Goal: Task Accomplishment & Management: Use online tool/utility

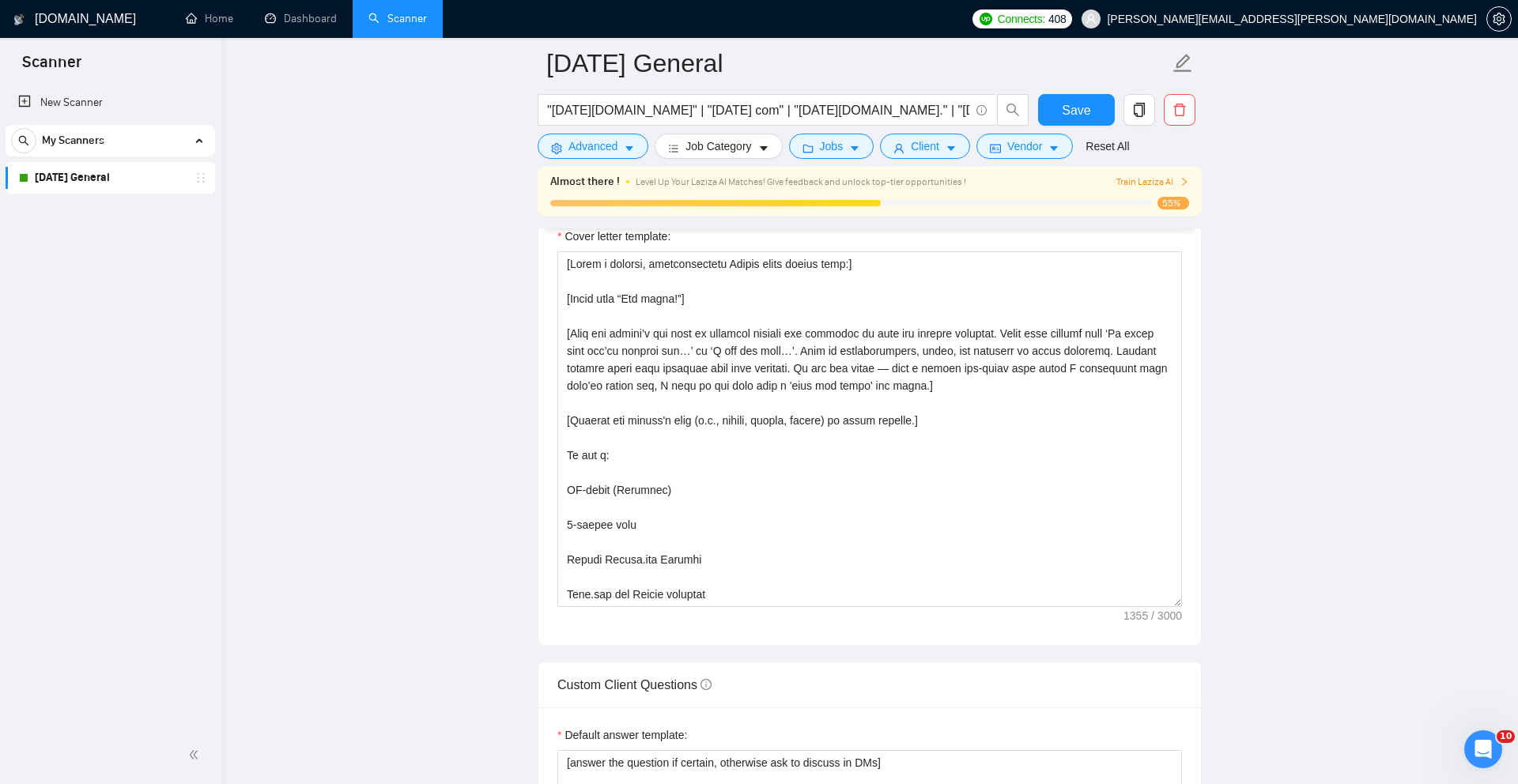
scroll to position [365, 0]
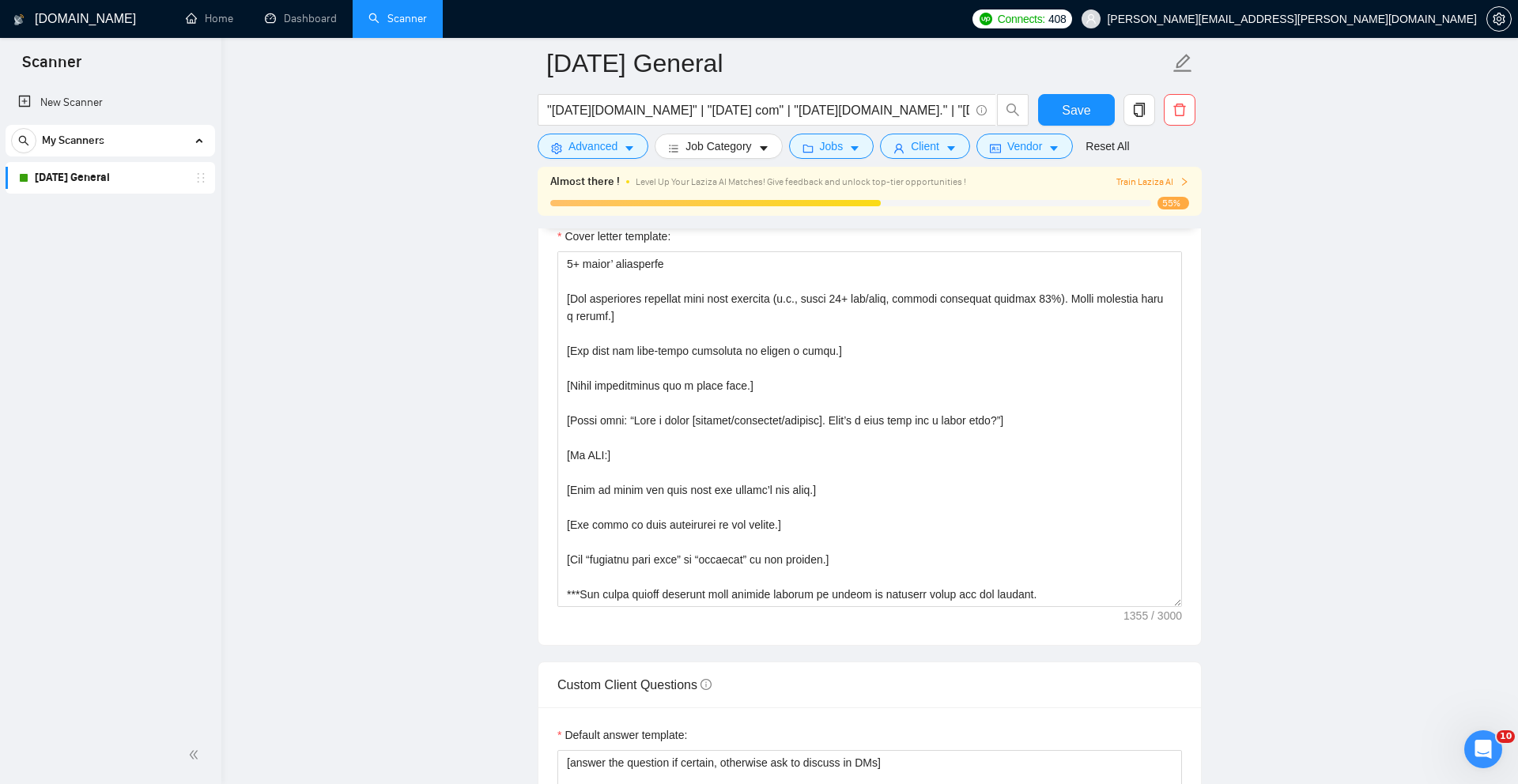
click at [110, 179] on link "[DATE] General" at bounding box center [109, 178] width 150 height 32
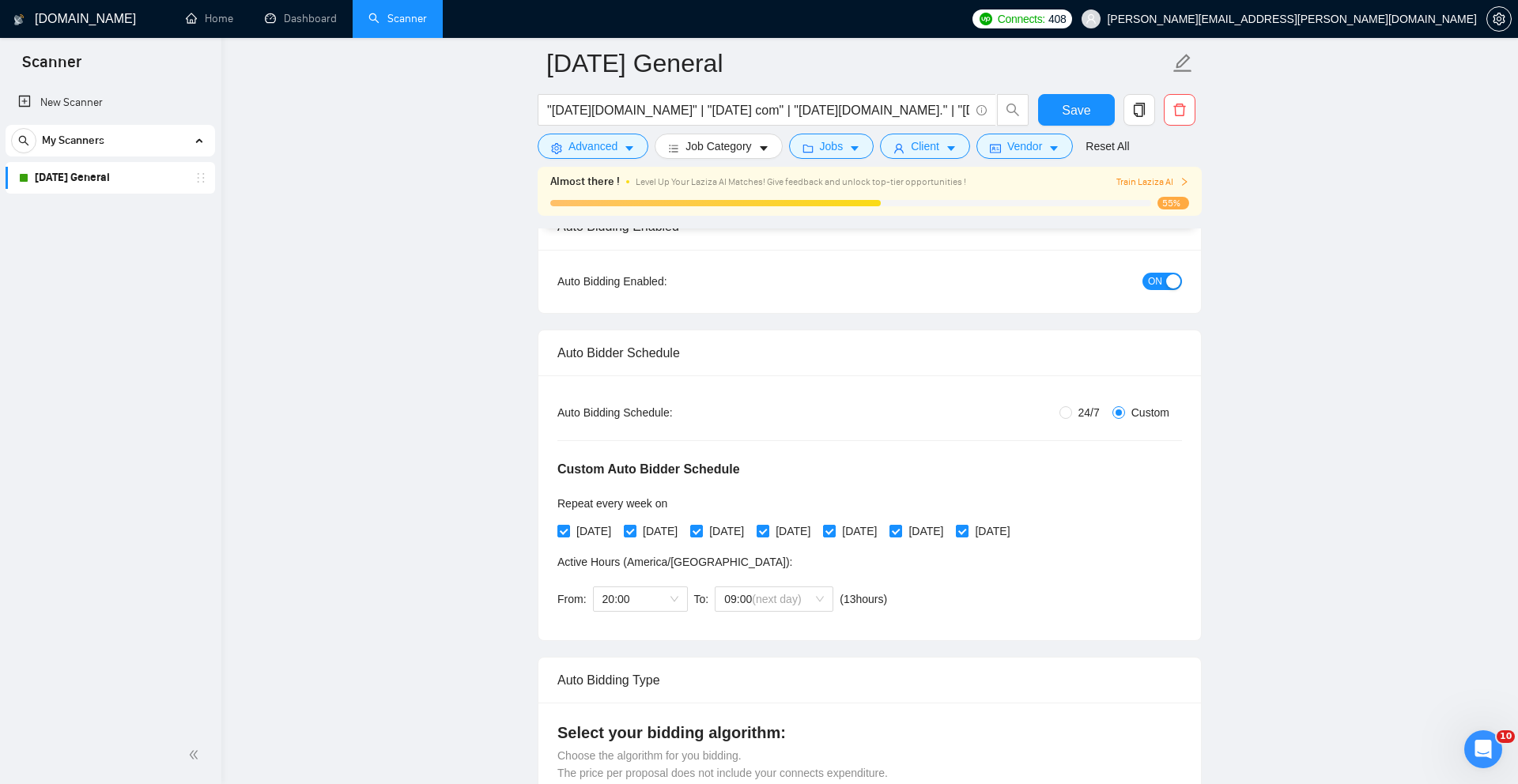
scroll to position [145, 0]
click at [1061, 106] on button "Save" at bounding box center [1077, 110] width 77 height 32
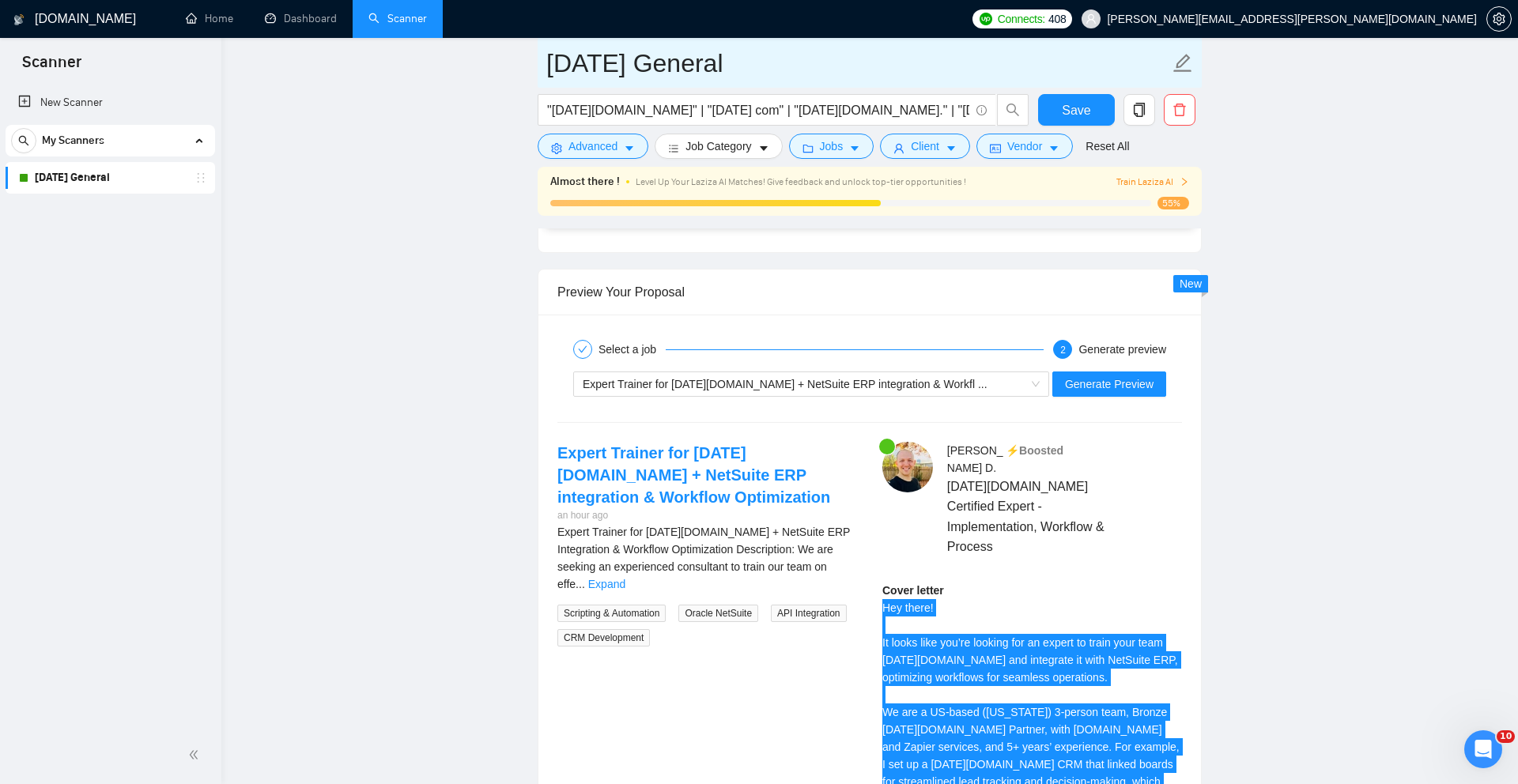
scroll to position [3089, 0]
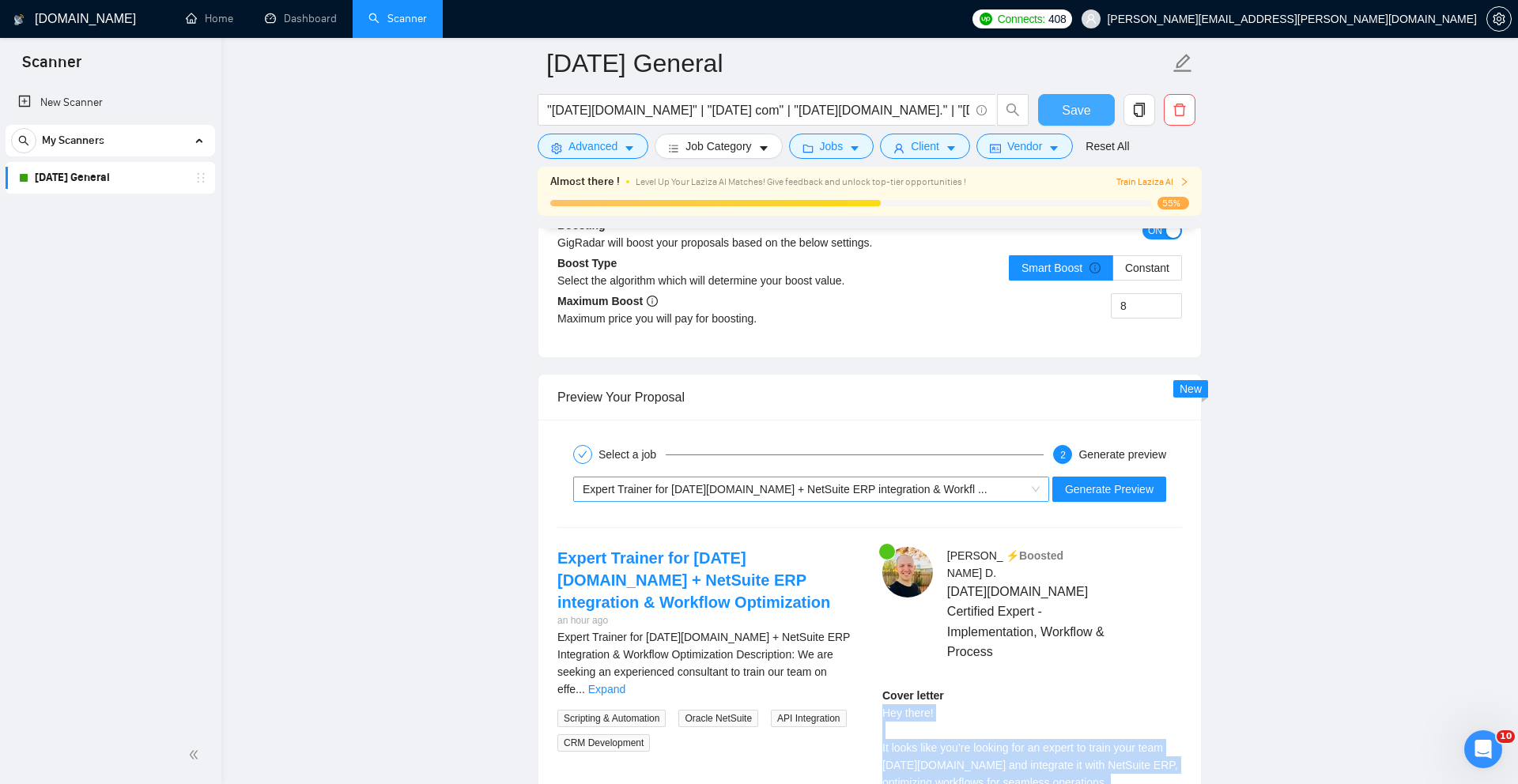
click at [963, 501] on div "Expert Trainer for Monday.com + NetSuite ERP integration & Workfl ..." at bounding box center [804, 490] width 442 height 24
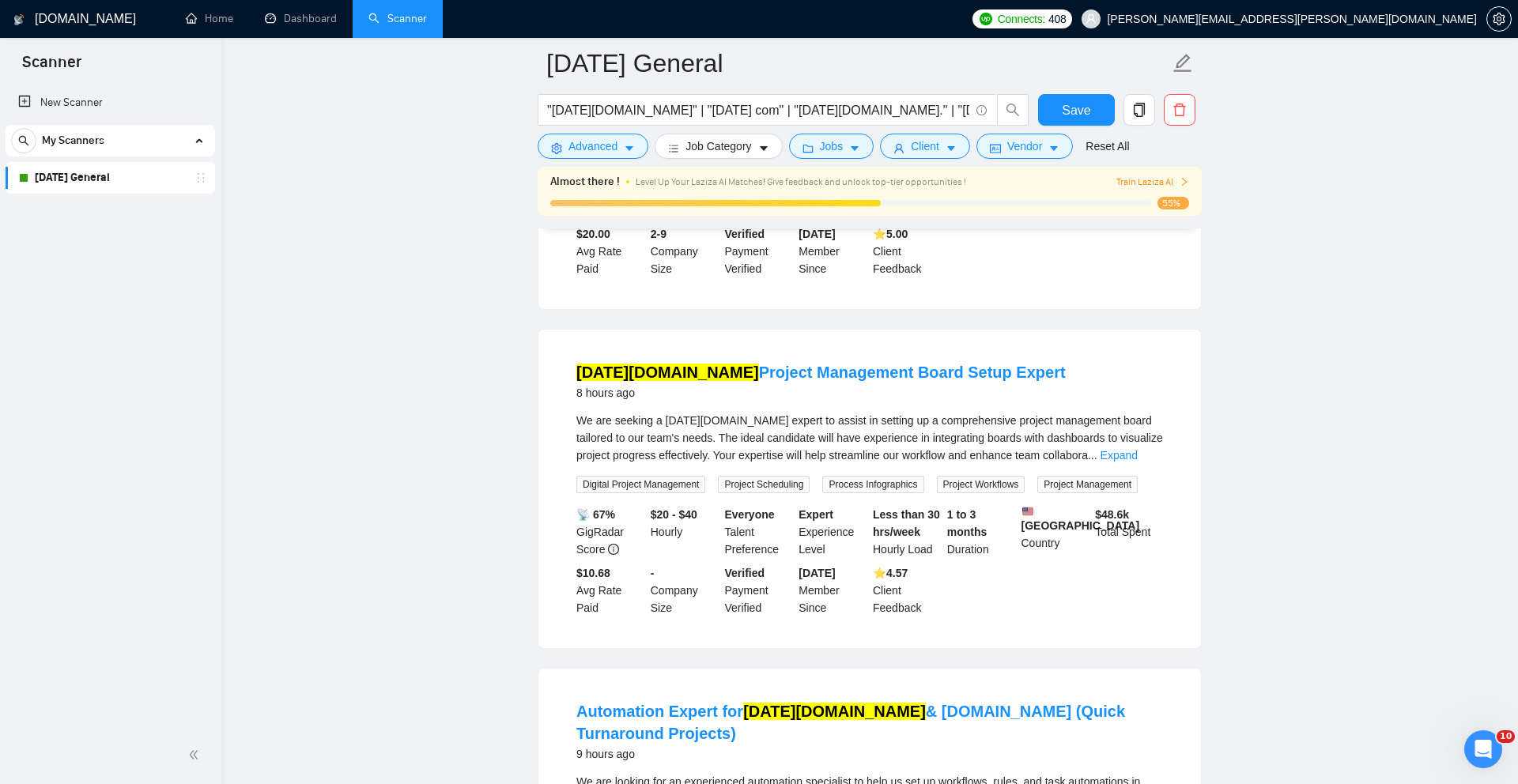
click at [89, 181] on link "[DATE] General" at bounding box center [109, 178] width 150 height 32
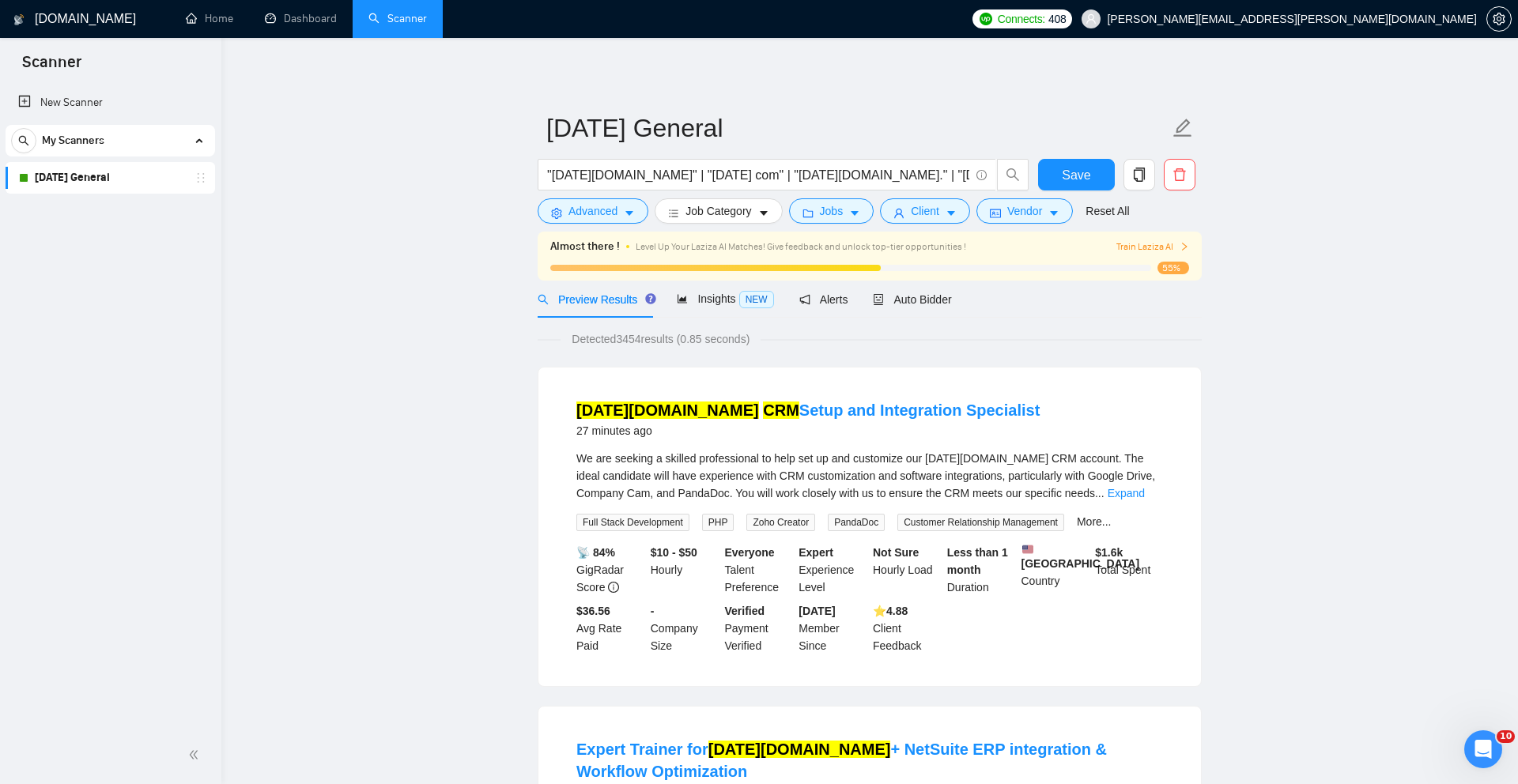
click at [48, 144] on span "My Scanners" at bounding box center [73, 141] width 62 height 32
click at [944, 298] on span "Auto Bidder" at bounding box center [911, 299] width 78 height 13
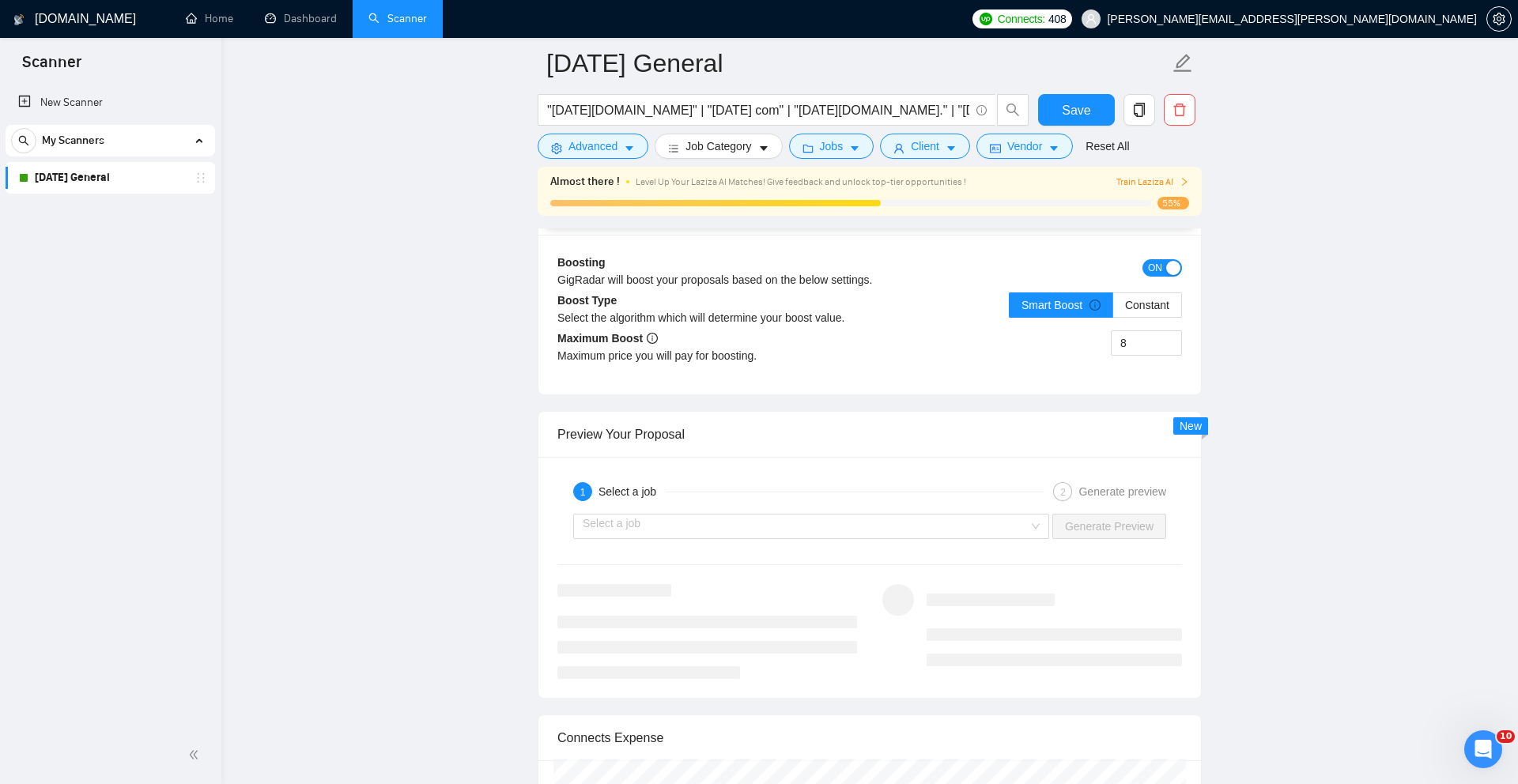
scroll to position [3049, 0]
click at [1034, 542] on div "Select a job" at bounding box center [811, 529] width 476 height 26
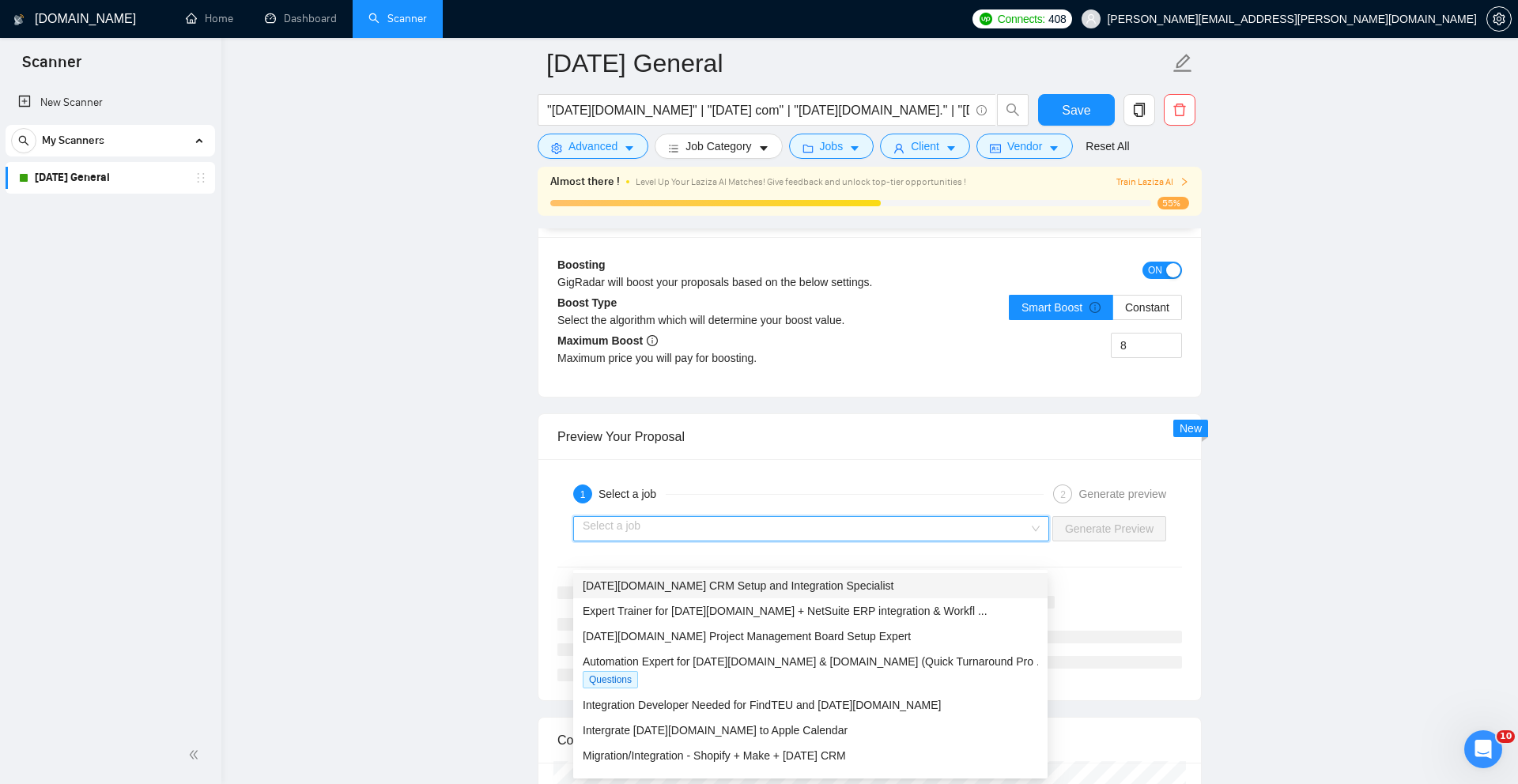
click at [977, 577] on div "[DATE][DOMAIN_NAME] CRM Setup and Integration Specialist" at bounding box center [811, 586] width 455 height 18
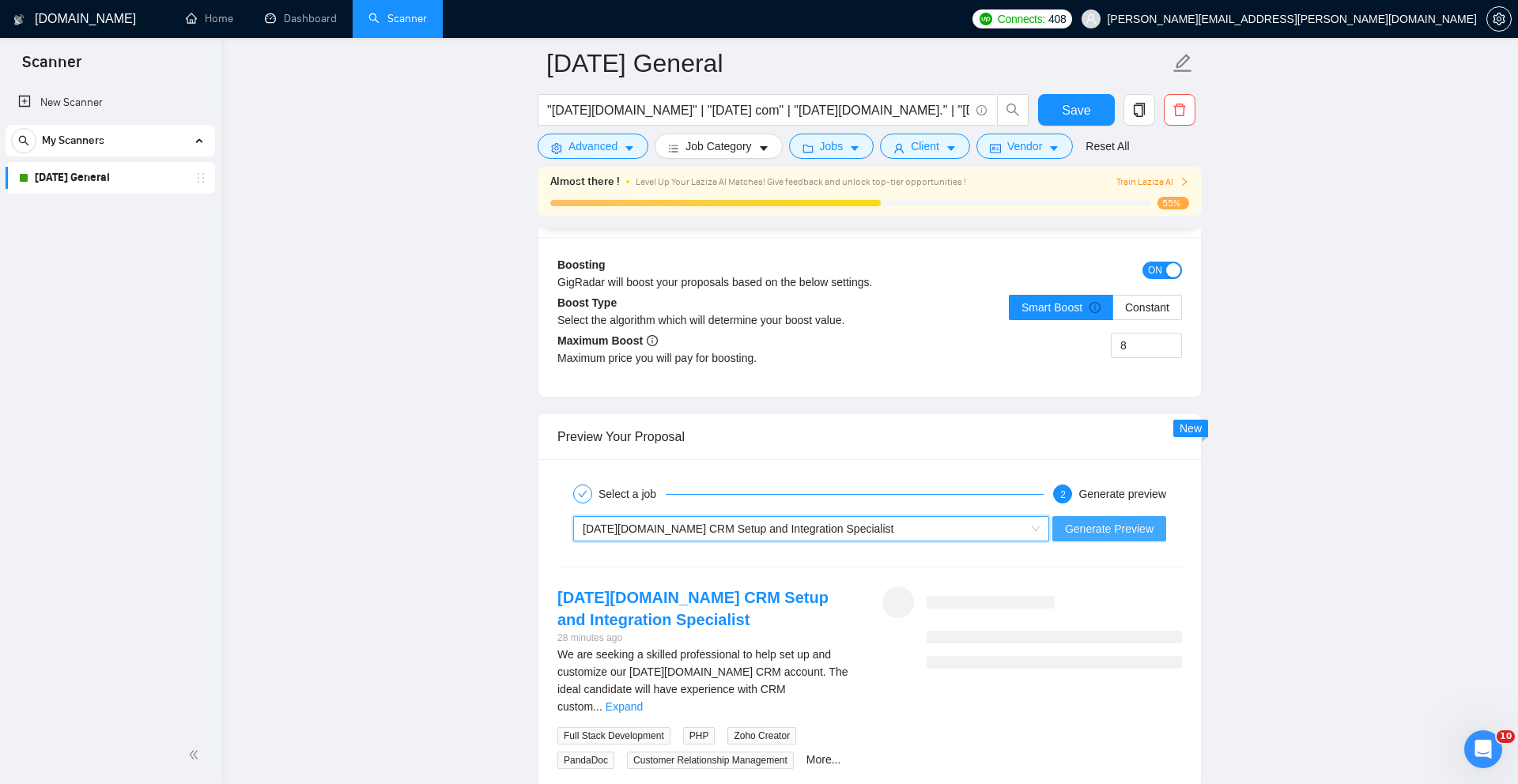
click at [1087, 538] on span "Generate Preview" at bounding box center [1109, 529] width 89 height 18
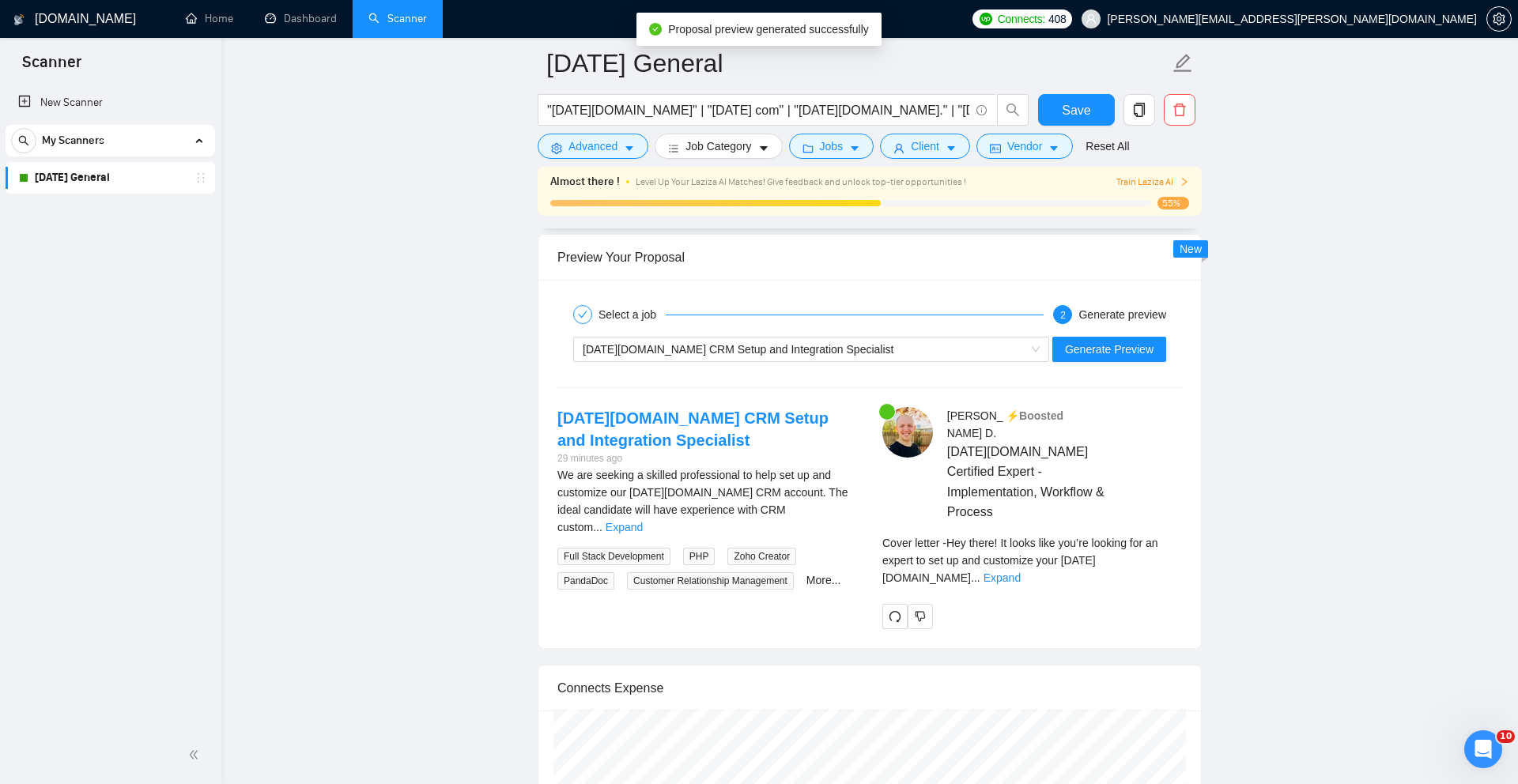
scroll to position [3234, 0]
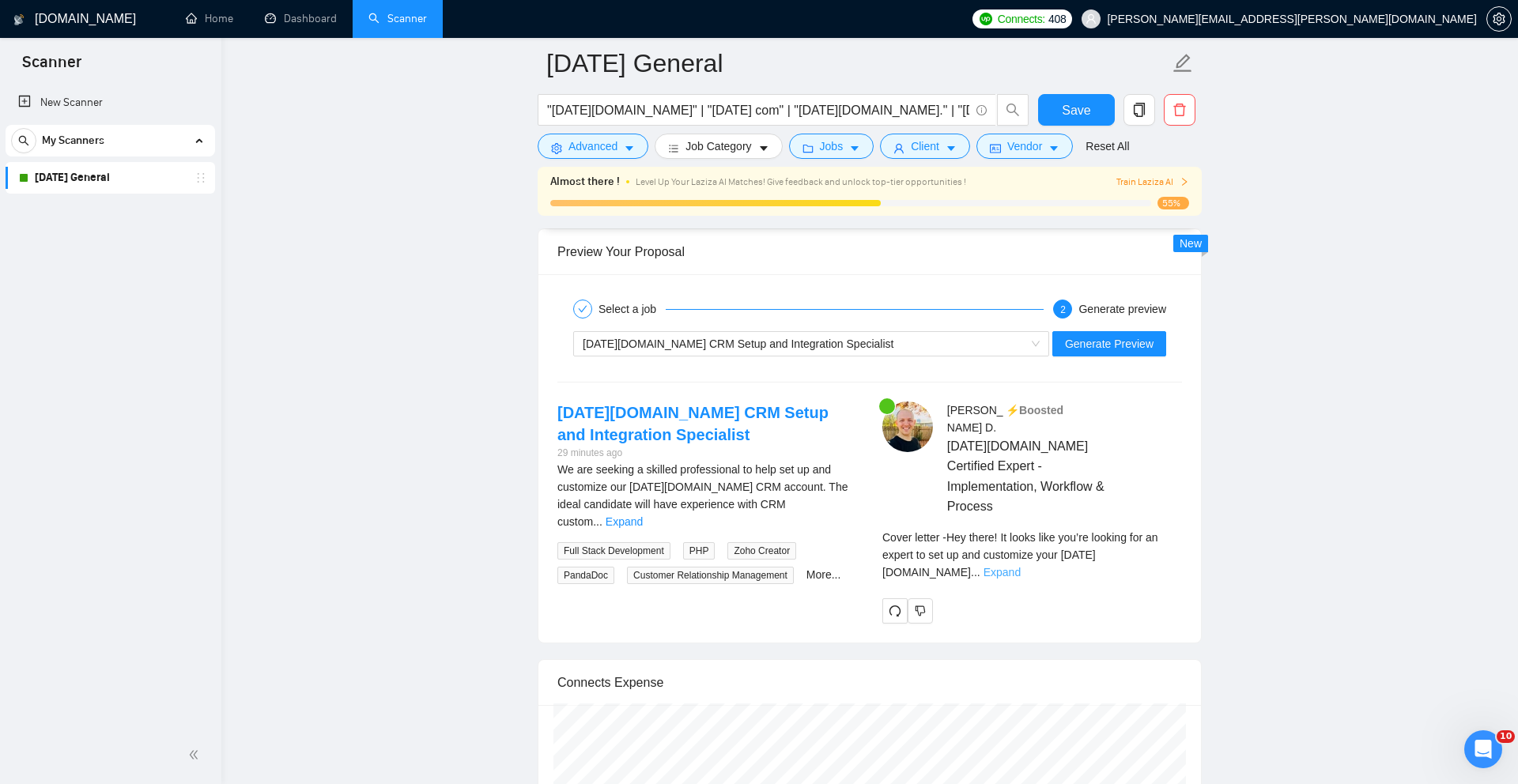
click at [1021, 566] on link "Expand" at bounding box center [1002, 572] width 37 height 13
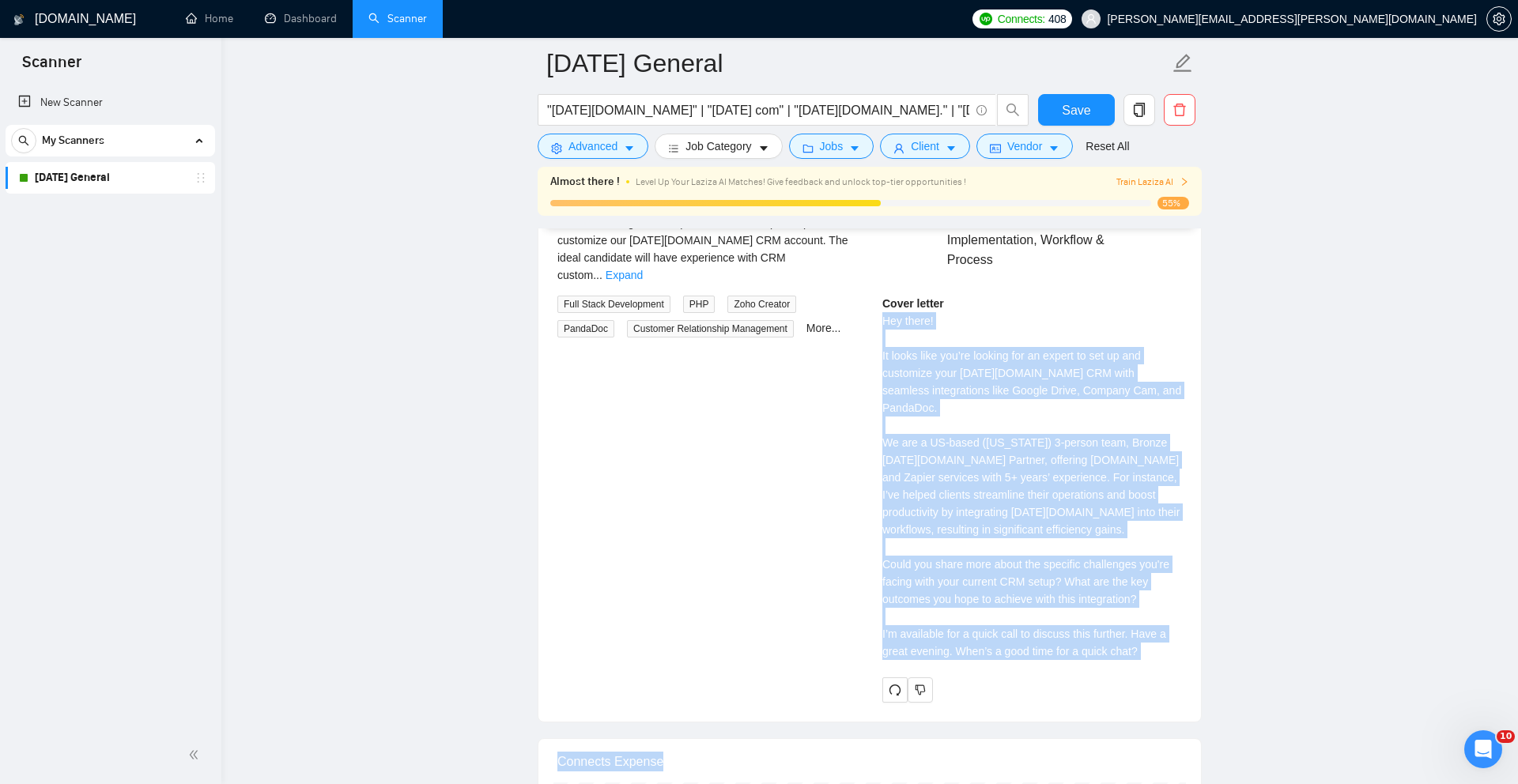
scroll to position [3611, 0]
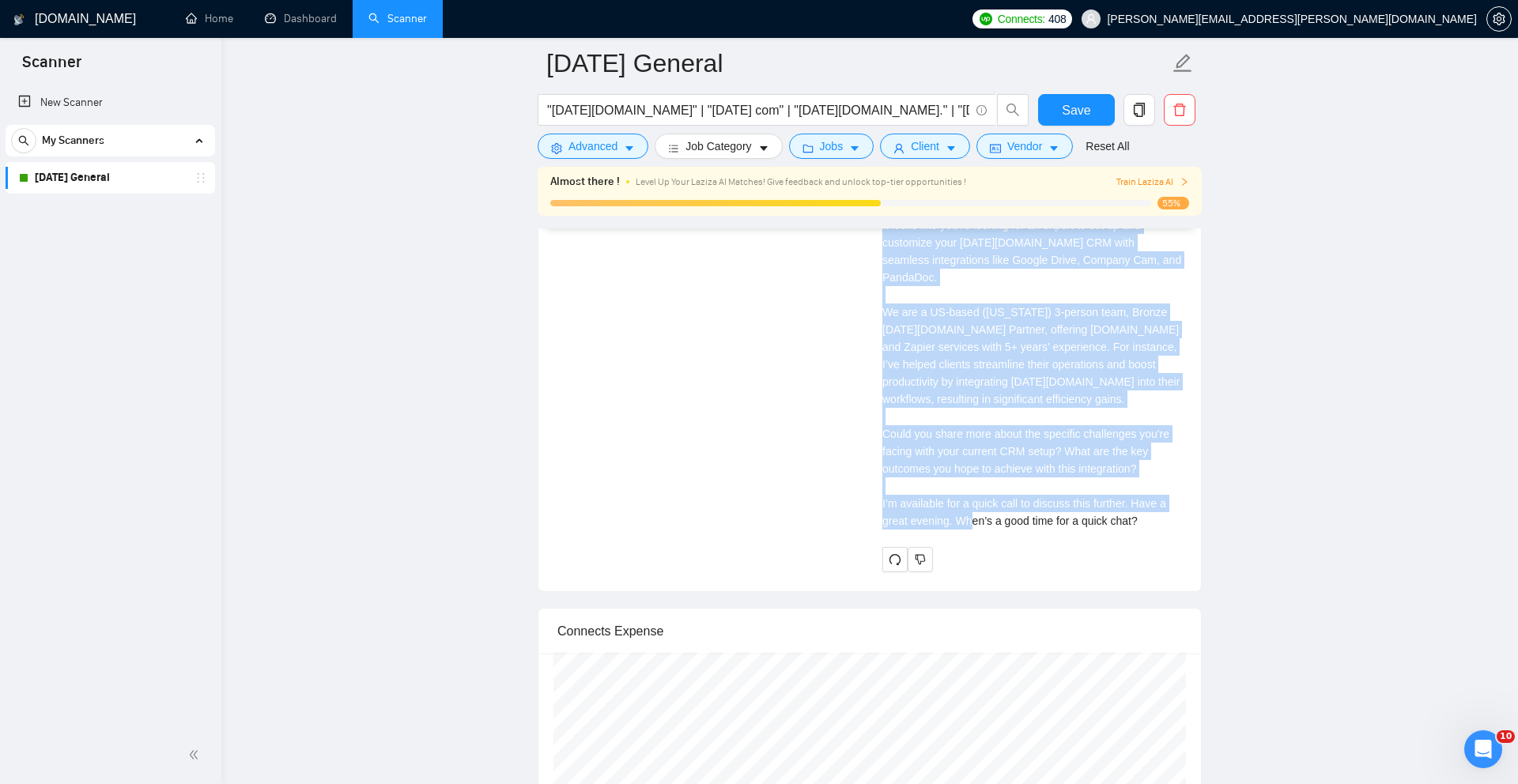
drag, startPoint x: 883, startPoint y: 554, endPoint x: 1169, endPoint y: 514, distance: 288.8
click at [1169, 514] on div "Cover letter Hey there! It looks like you’re looking for an expert to set up an…" at bounding box center [1032, 347] width 299 height 365
copy div "Hey there! It looks like you’re looking for an expert to set up and customize y…"
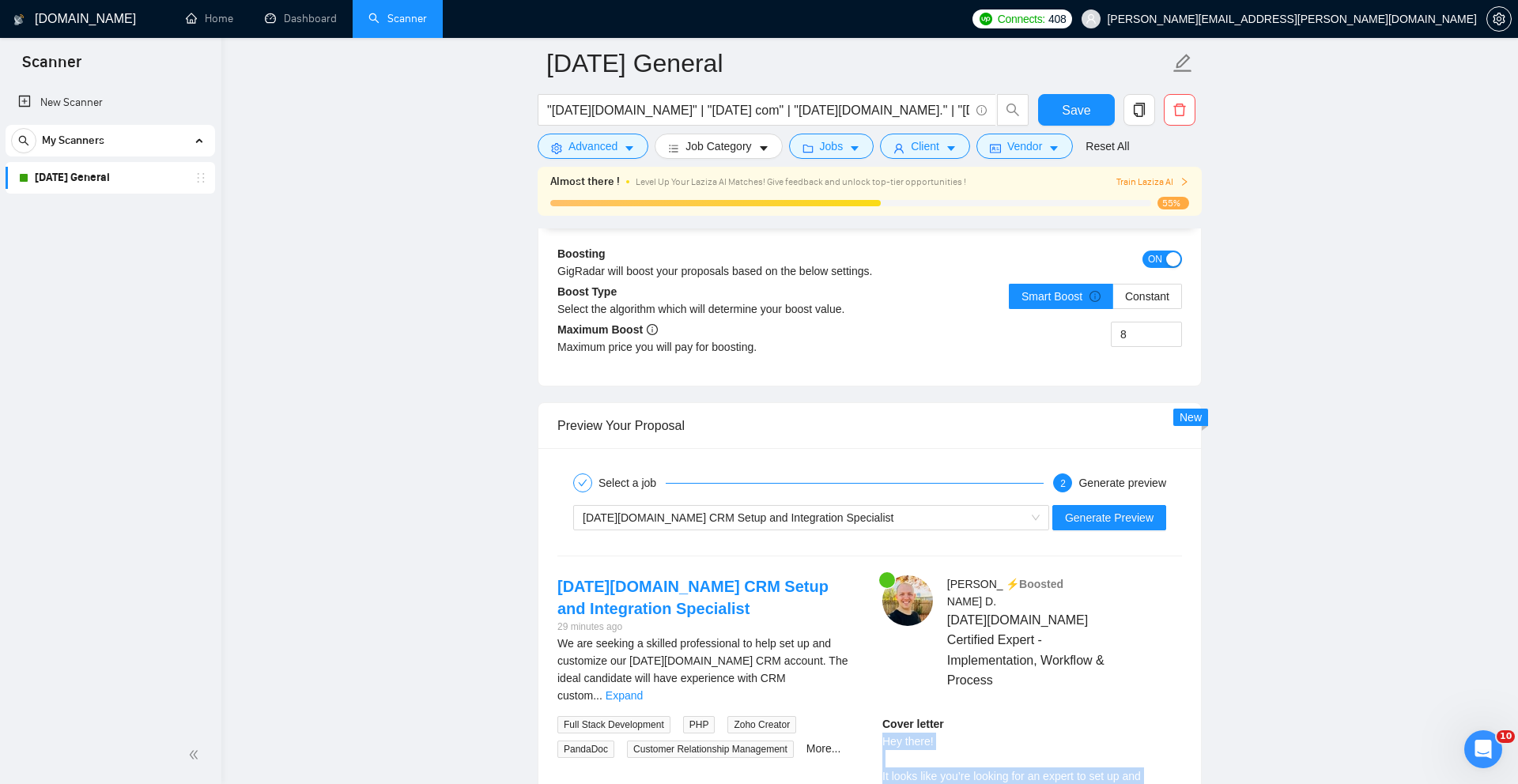
scroll to position [3065, 0]
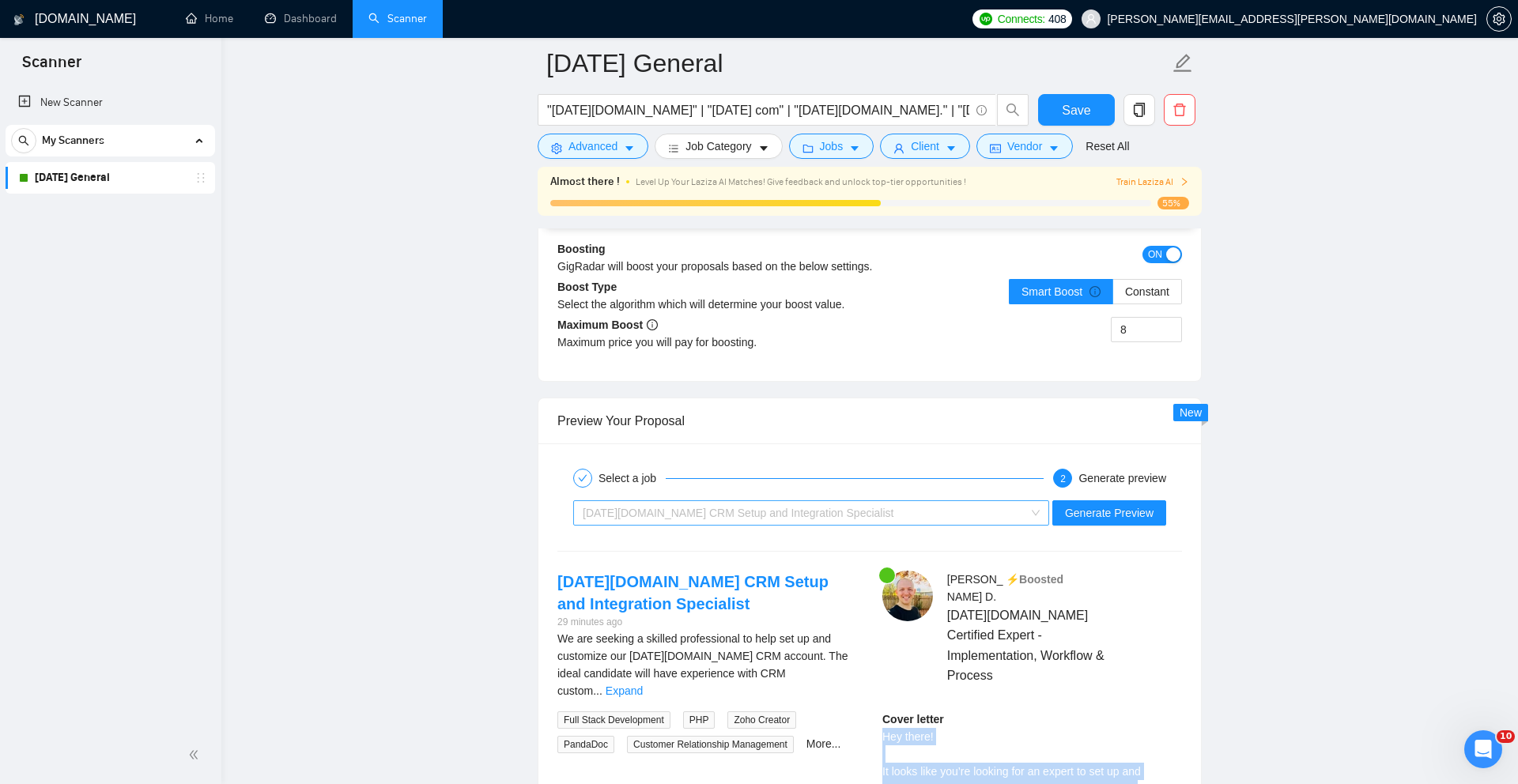
click at [874, 525] on div "[DATE][DOMAIN_NAME] CRM Setup and Integration Specialist" at bounding box center [804, 513] width 442 height 24
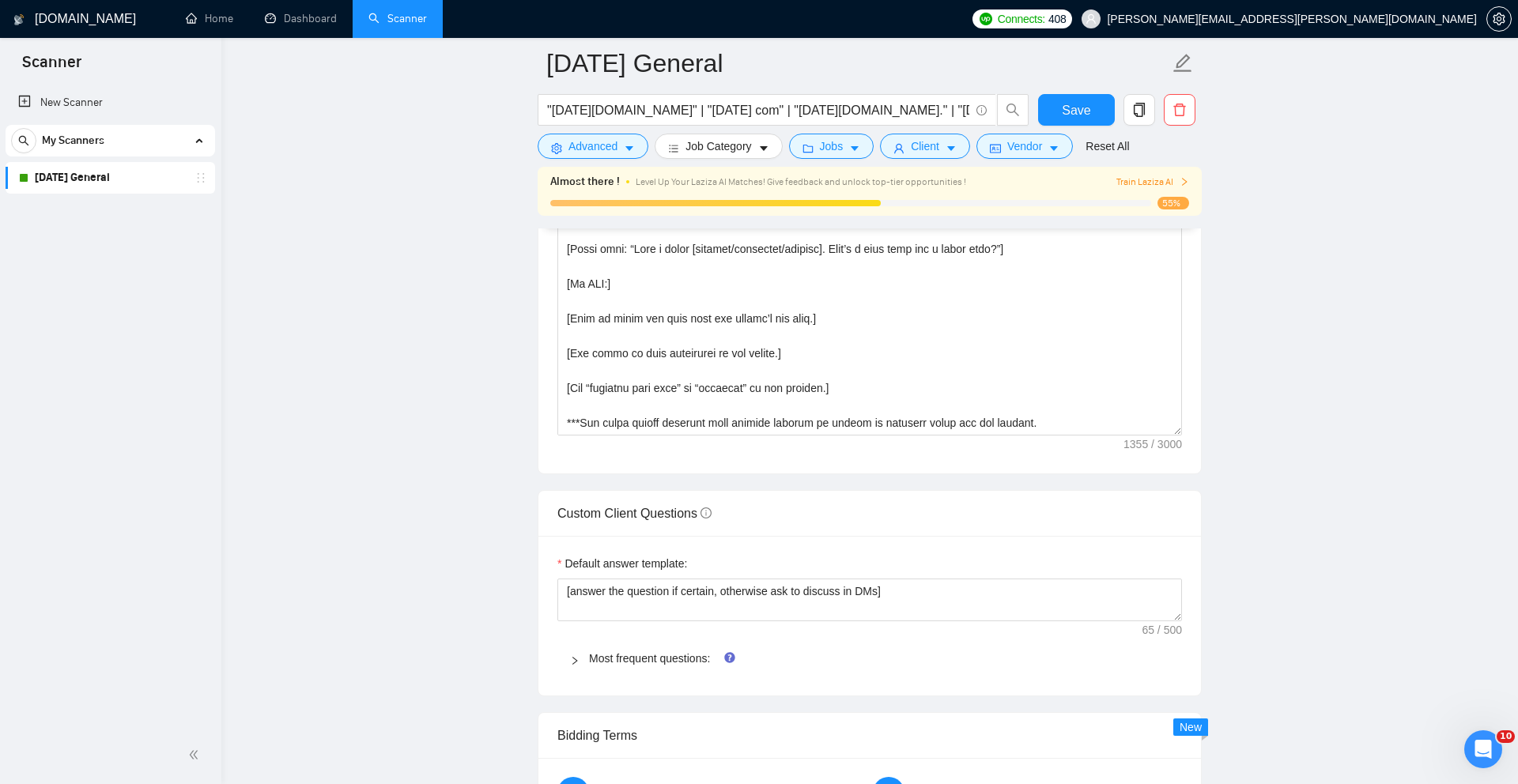
scroll to position [2160, 0]
